Goal: Task Accomplishment & Management: Use online tool/utility

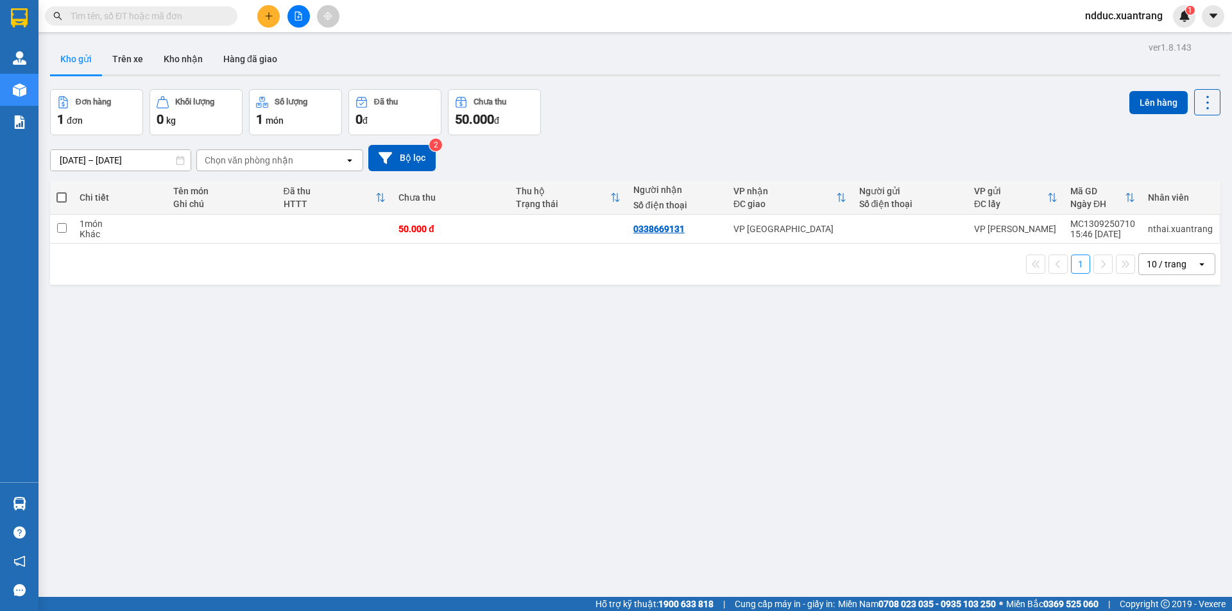
click at [153, 15] on input "text" at bounding box center [146, 16] width 151 height 14
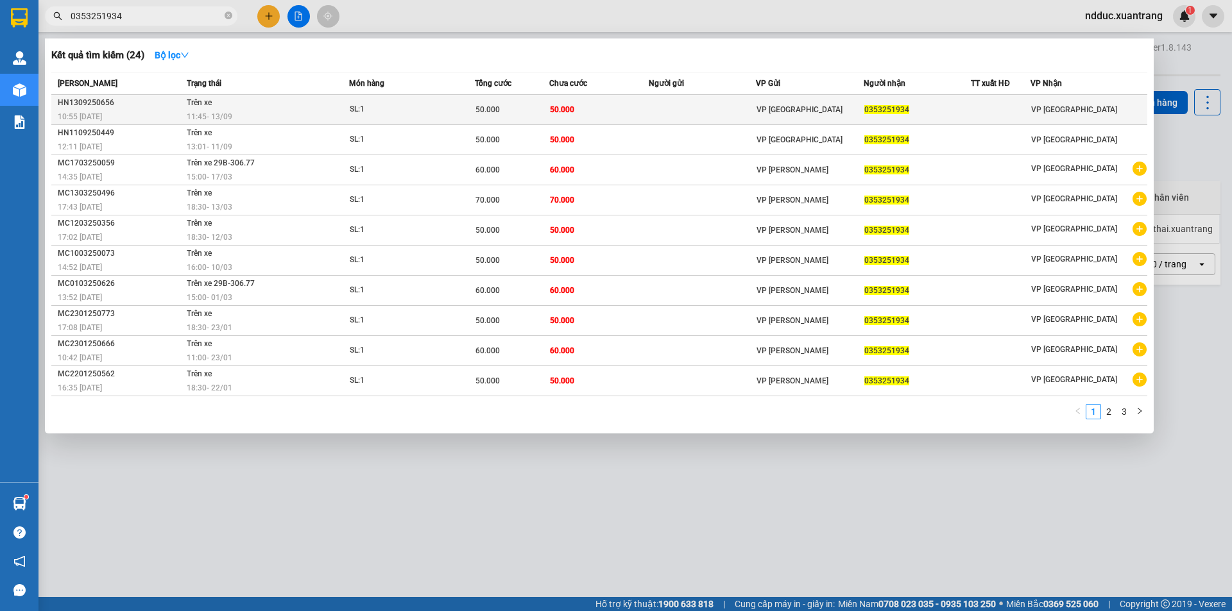
type input "0353251934"
click at [306, 111] on div "11:45 - 13/09" at bounding box center [268, 117] width 162 height 14
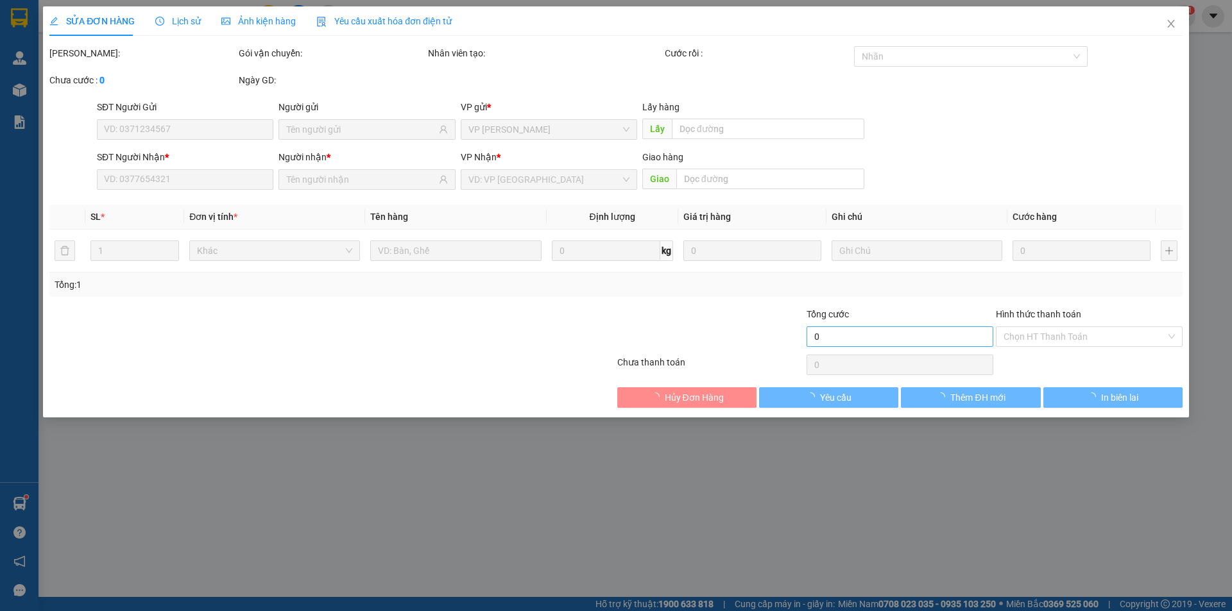
type input "0353251934"
type input "50.000"
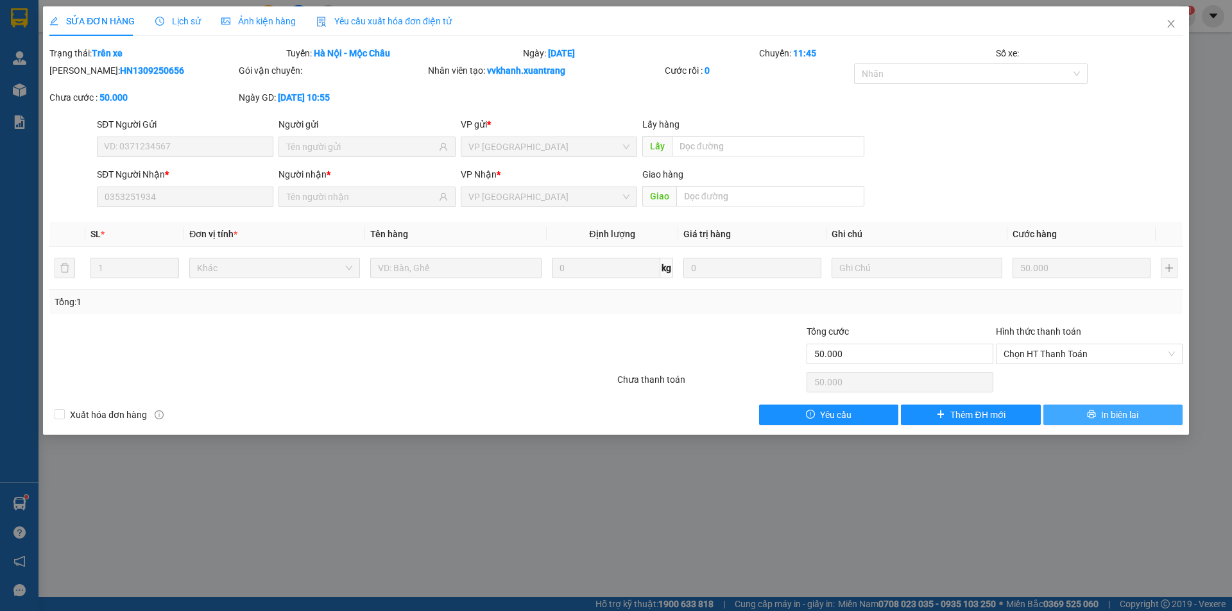
click at [1095, 412] on icon "printer" at bounding box center [1091, 414] width 9 height 9
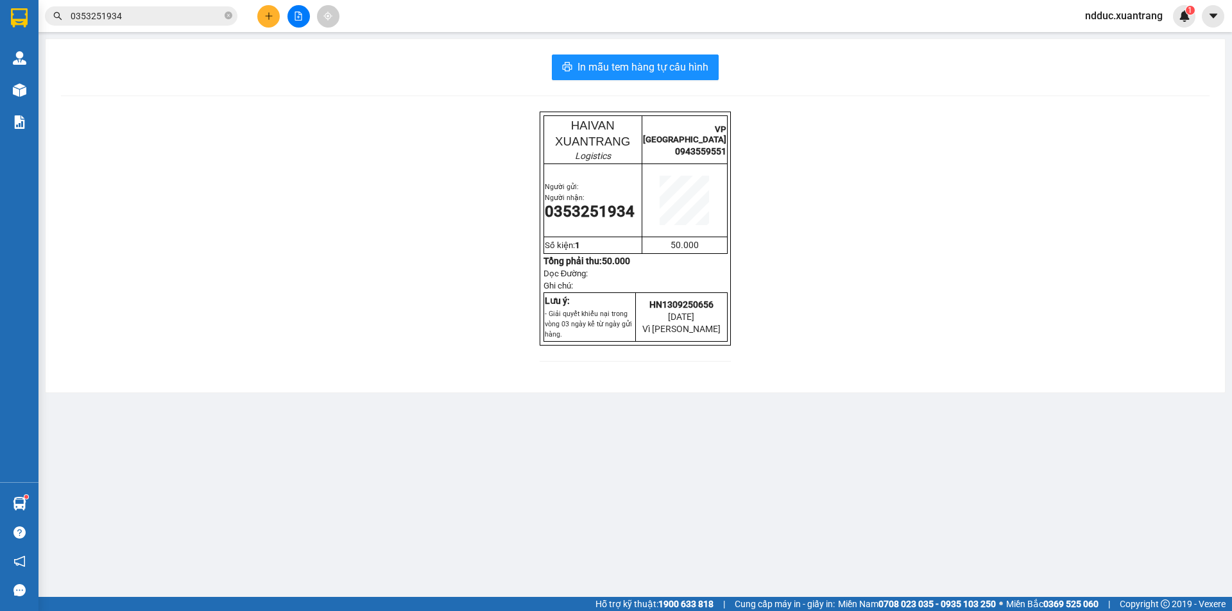
click at [24, 96] on img at bounding box center [19, 89] width 13 height 13
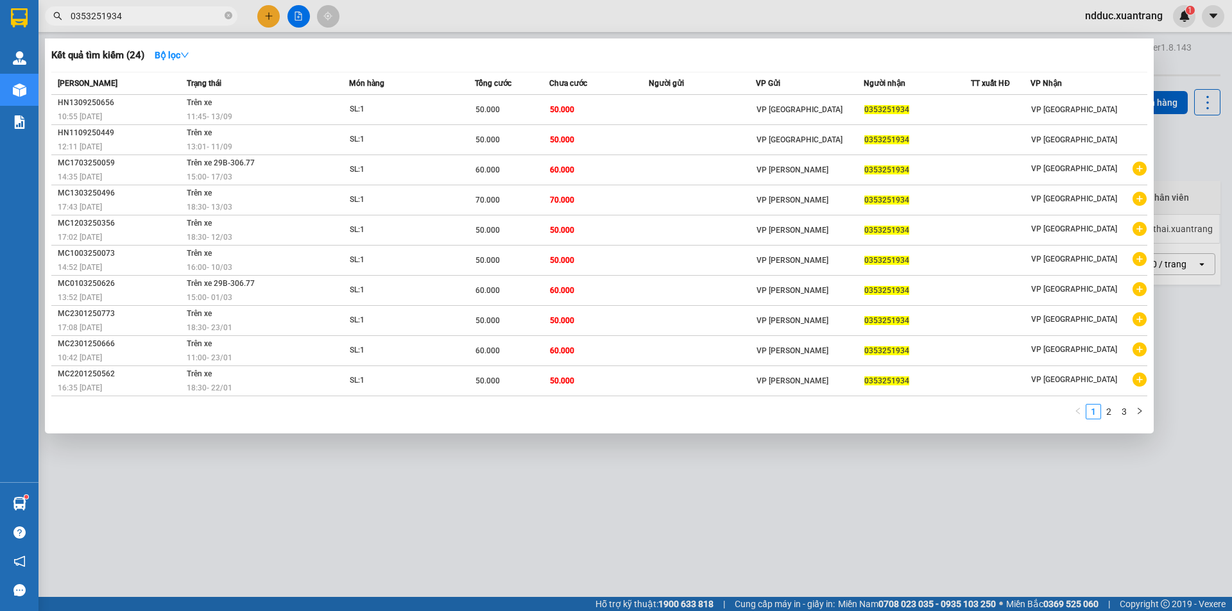
click at [137, 17] on input "0353251934" at bounding box center [146, 16] width 151 height 14
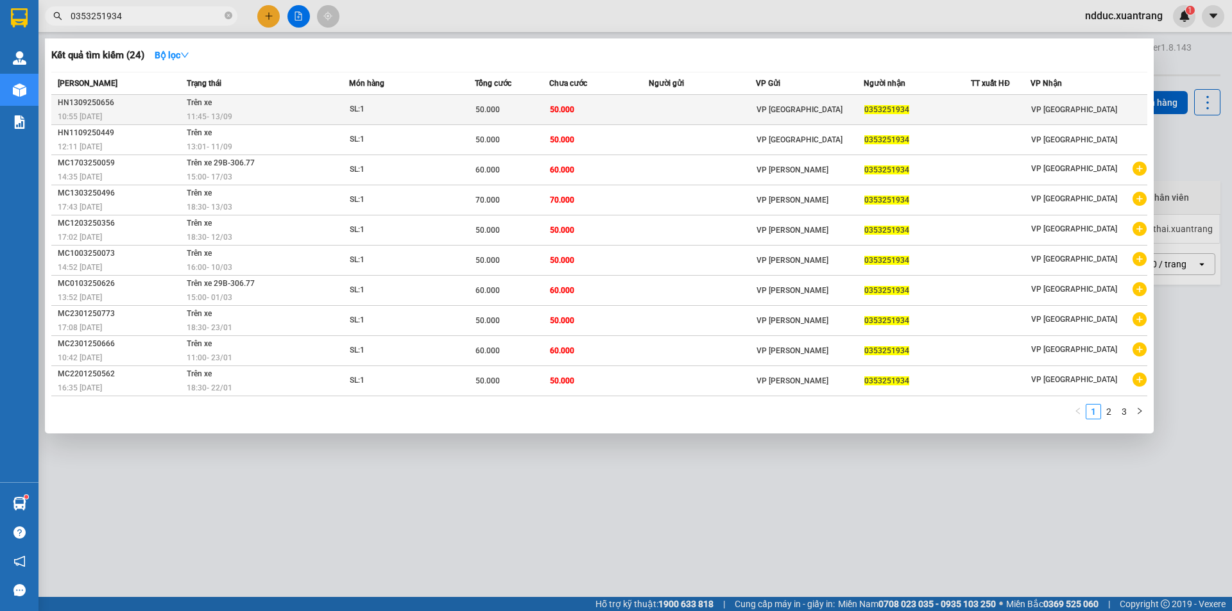
click at [692, 105] on td at bounding box center [703, 110] width 108 height 30
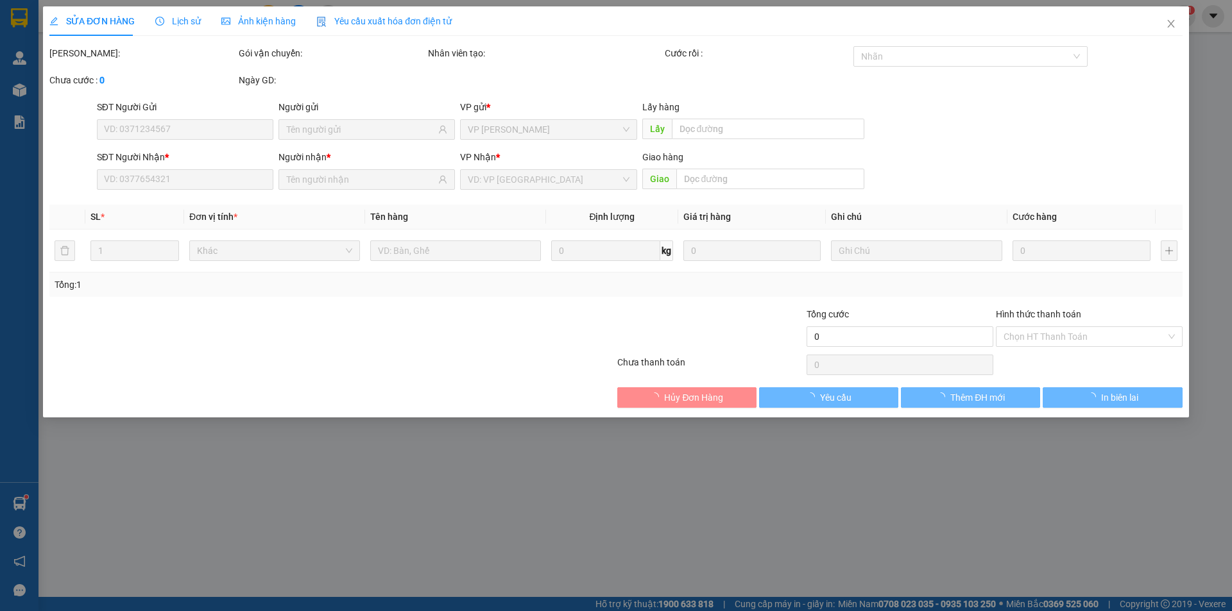
type input "0353251934"
type input "50.000"
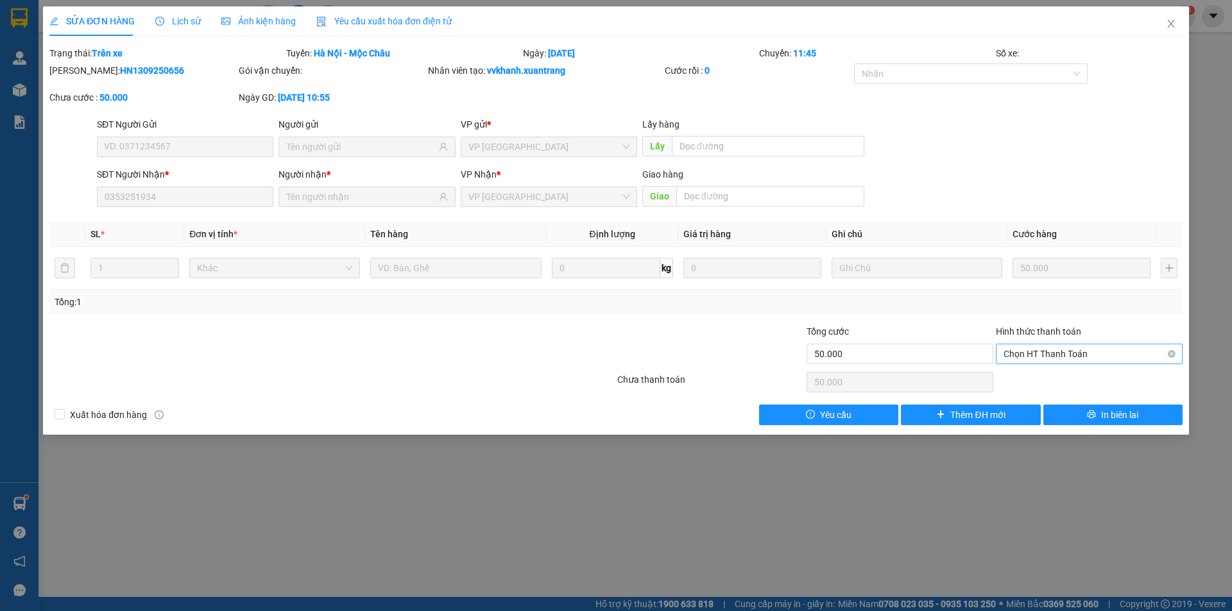
click at [1097, 355] on span "Chọn HT Thanh Toán" at bounding box center [1088, 353] width 171 height 19
click at [965, 300] on div "Tổng: 1" at bounding box center [616, 302] width 1123 height 14
click at [1170, 26] on icon "close" at bounding box center [1170, 24] width 7 height 8
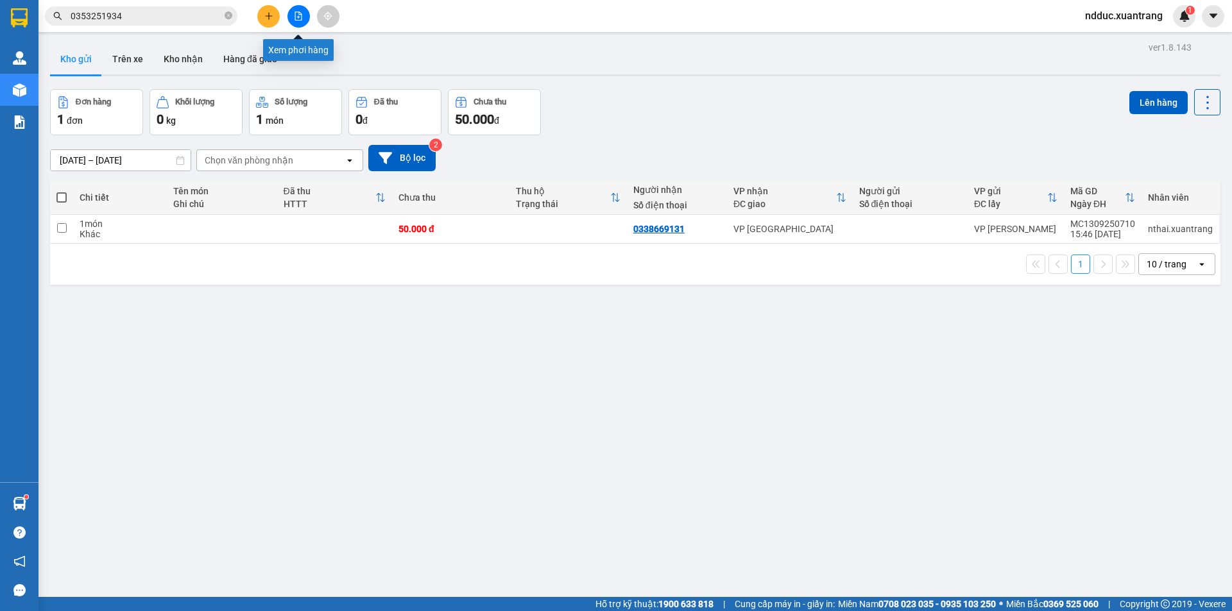
click at [294, 17] on icon "file-add" at bounding box center [298, 16] width 9 height 9
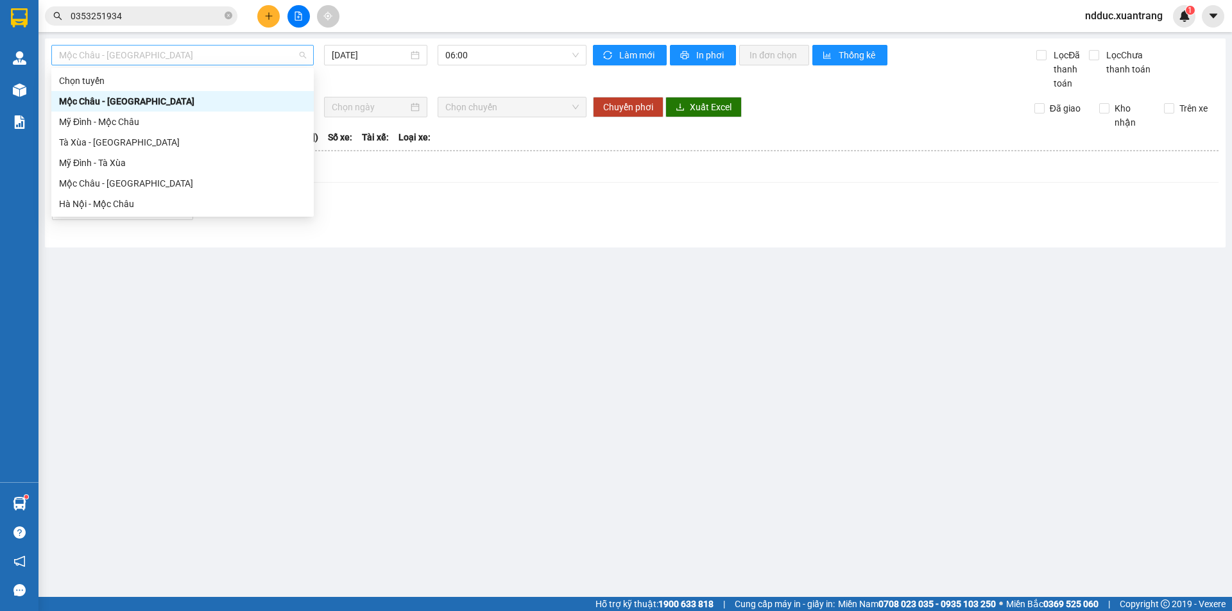
click at [152, 46] on span "Mộc Châu - Mỹ Đình" at bounding box center [182, 55] width 247 height 19
click at [87, 203] on div "Hà Nội - Mộc Châu" at bounding box center [182, 204] width 247 height 14
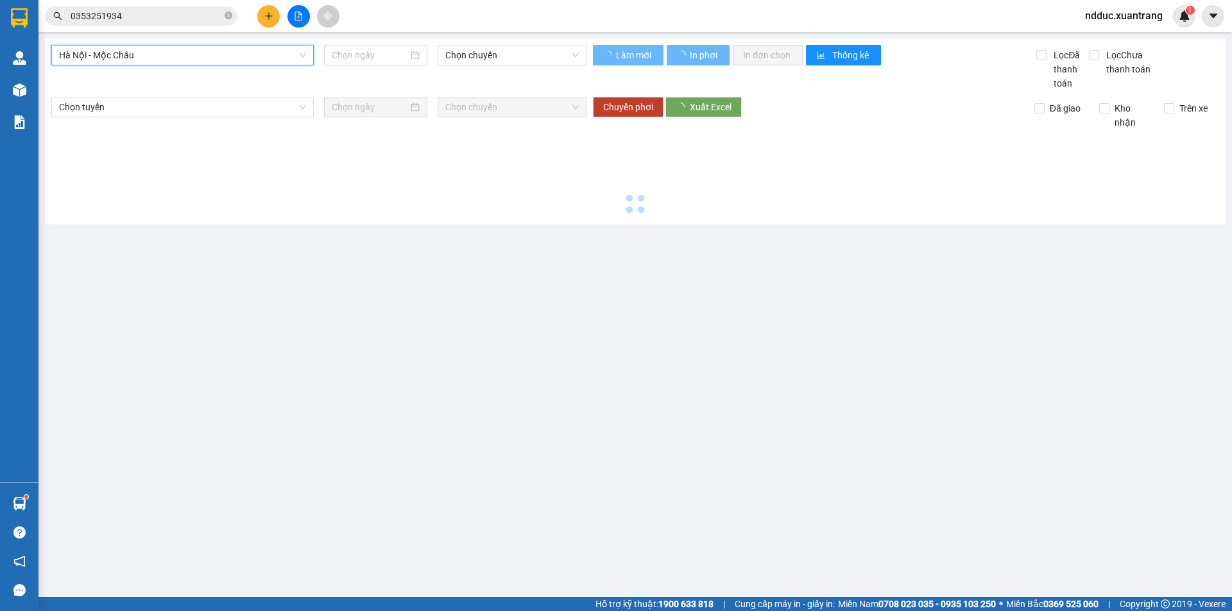
type input "13/09/2025"
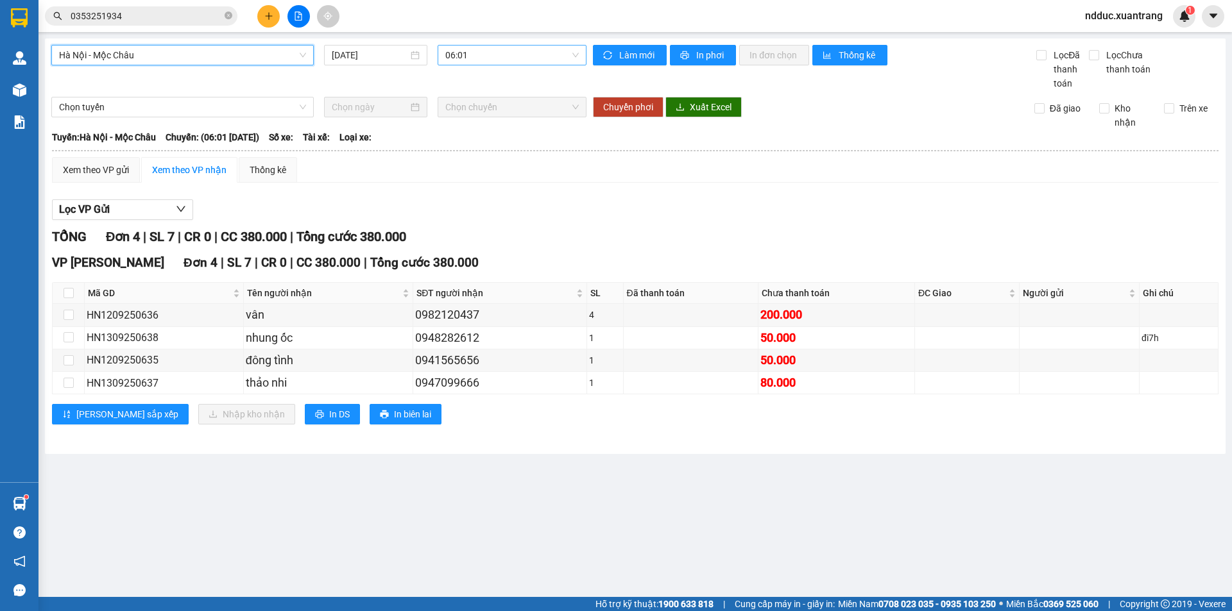
click at [464, 58] on span "06:01" at bounding box center [511, 55] width 133 height 19
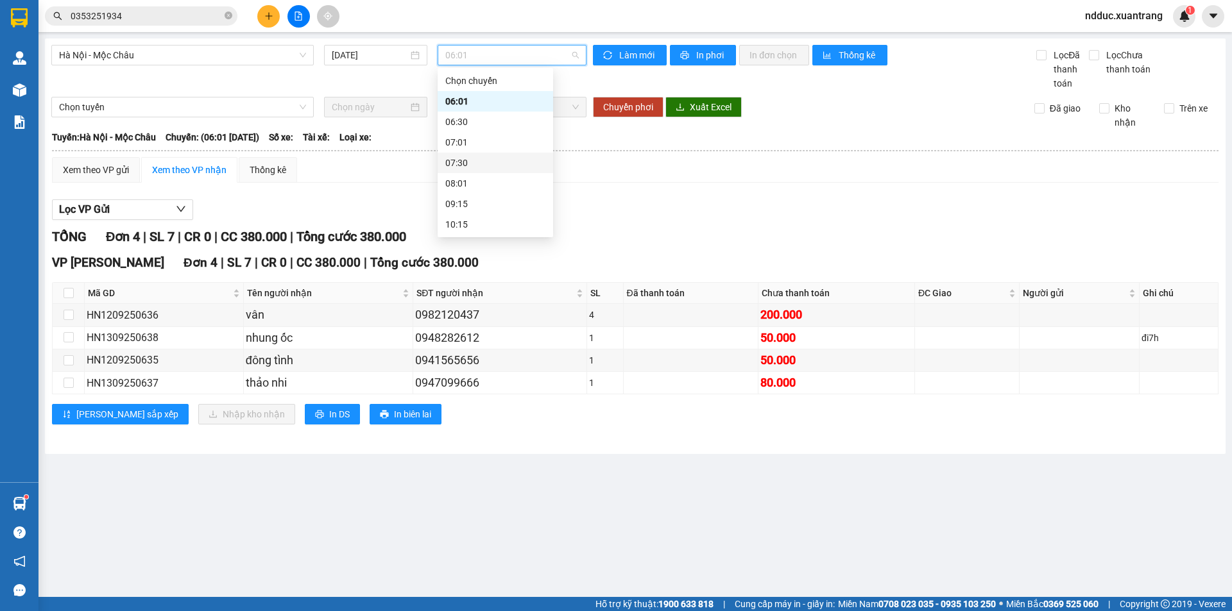
scroll to position [64, 0]
click at [466, 178] on div "11:15" at bounding box center [495, 181] width 100 height 14
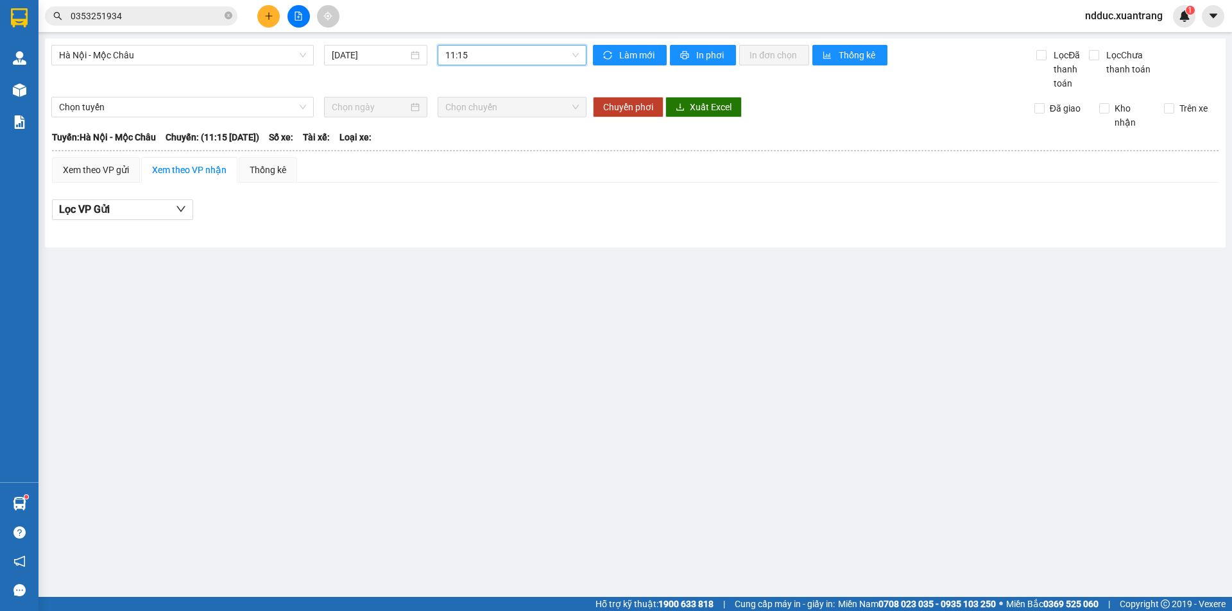
click at [484, 60] on span "11:15" at bounding box center [511, 55] width 133 height 19
click at [465, 203] on div "11:45" at bounding box center [495, 201] width 100 height 14
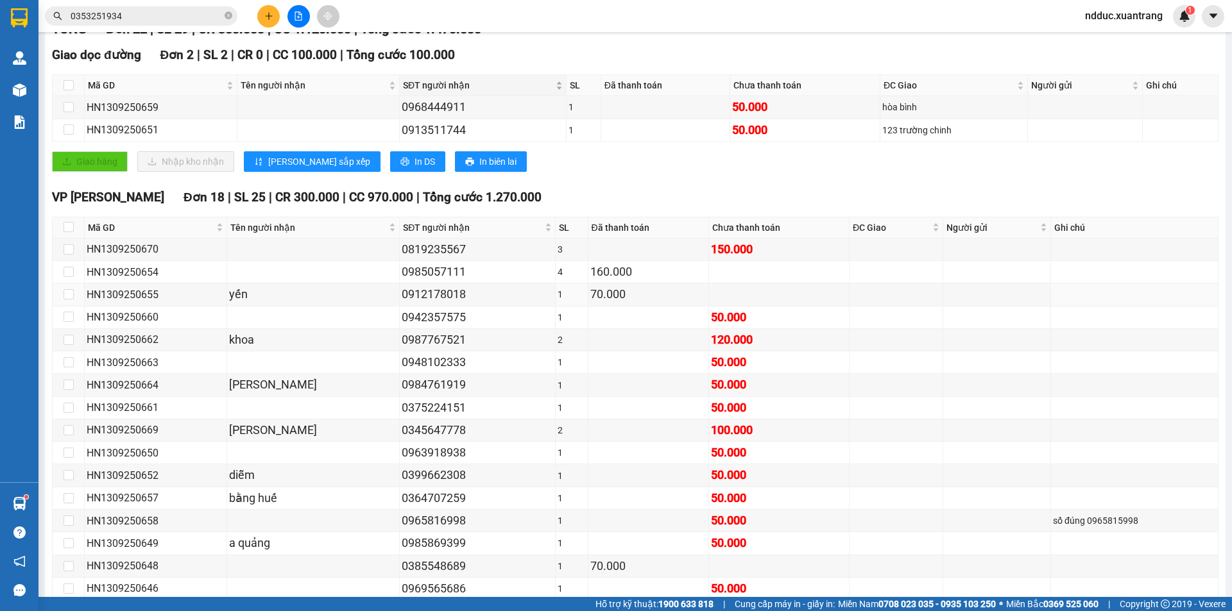
scroll to position [80, 0]
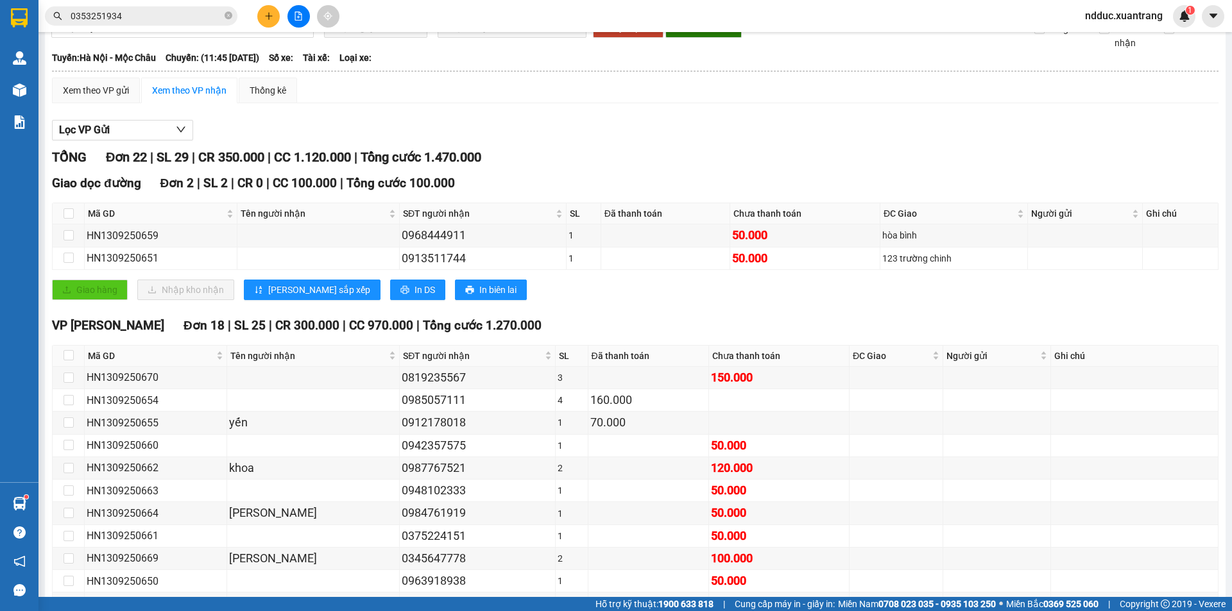
click at [127, 7] on span "0353251934" at bounding box center [141, 15] width 192 height 19
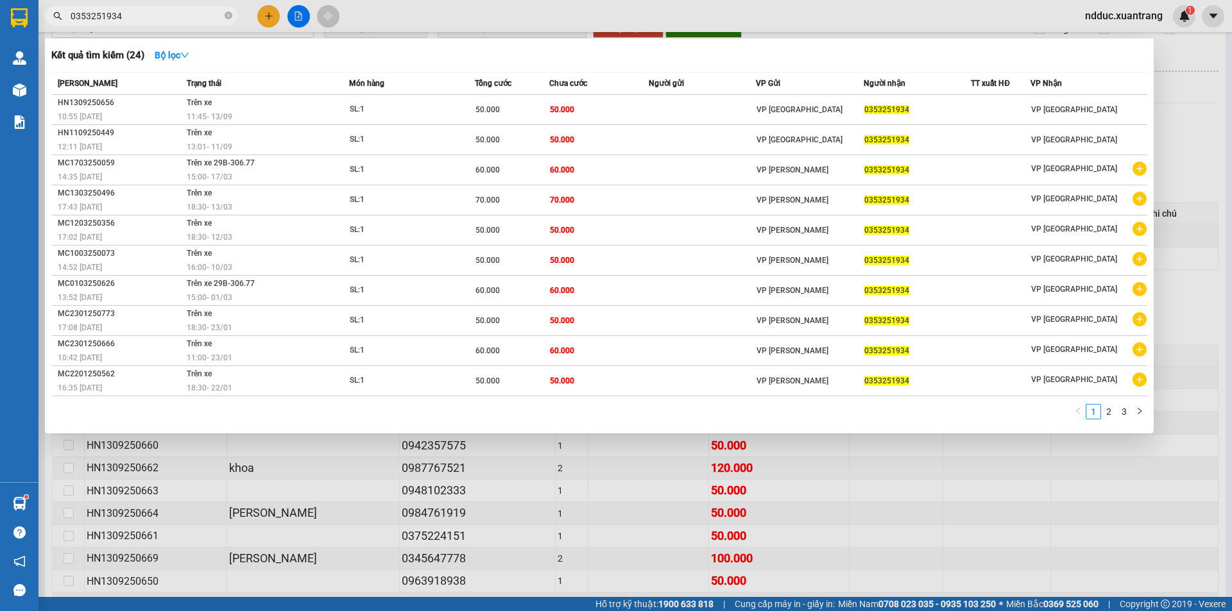
click at [127, 19] on input "0353251934" at bounding box center [146, 16] width 151 height 14
click at [1135, 21] on div at bounding box center [616, 305] width 1232 height 611
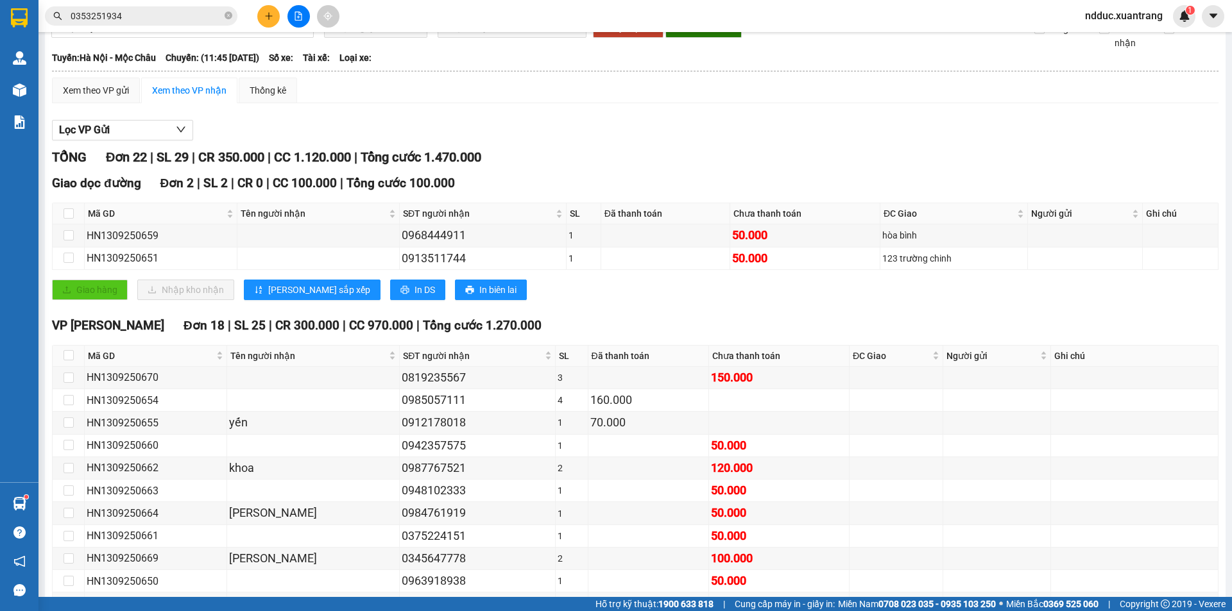
click at [1132, 17] on span "ndduc.xuantrang" at bounding box center [1124, 16] width 98 height 16
click at [1114, 39] on span "Đăng xuất" at bounding box center [1129, 40] width 71 height 14
